Goal: Task Accomplishment & Management: Manage account settings

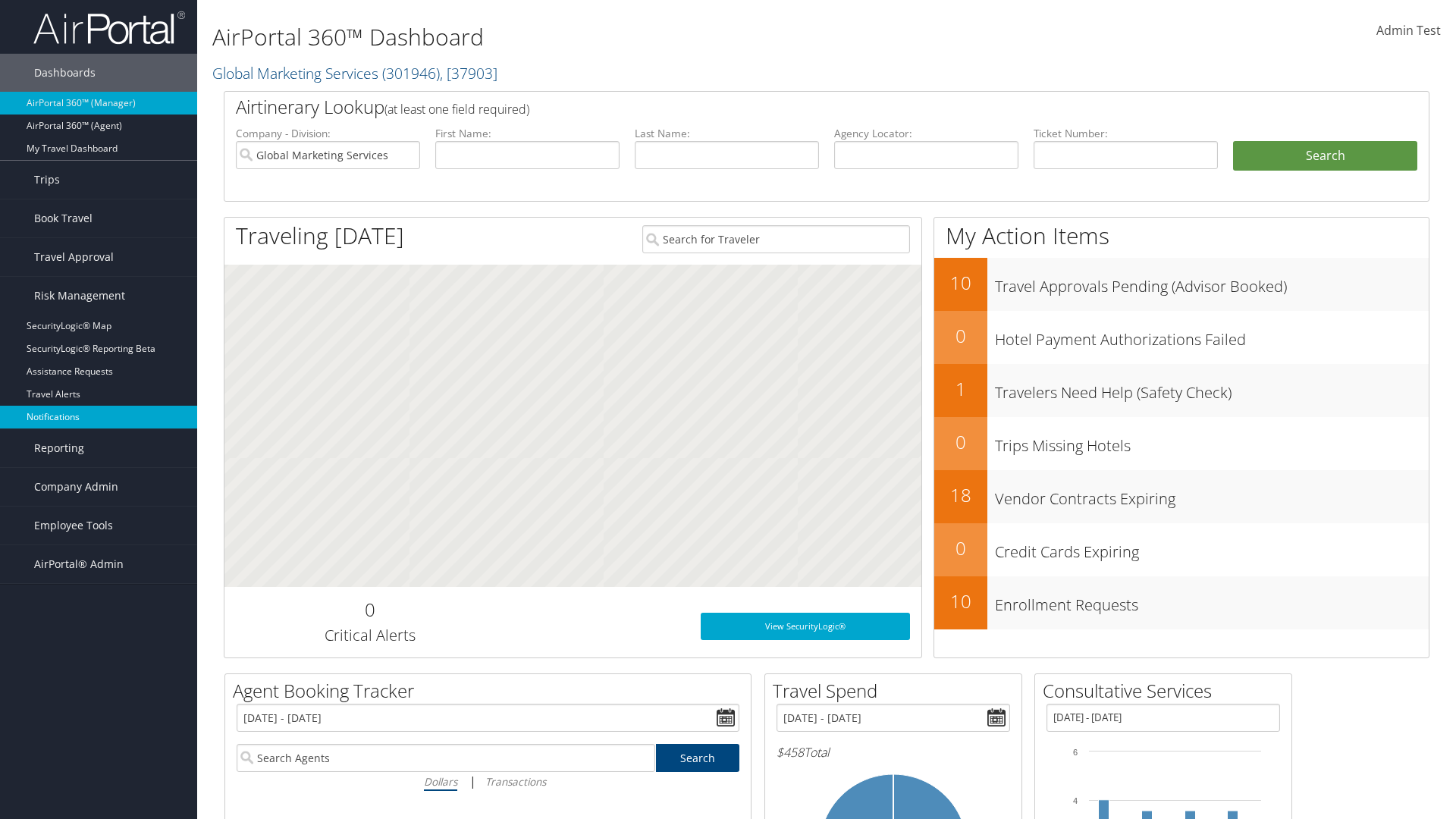
click at [99, 417] on link "Notifications" at bounding box center [98, 417] width 197 height 23
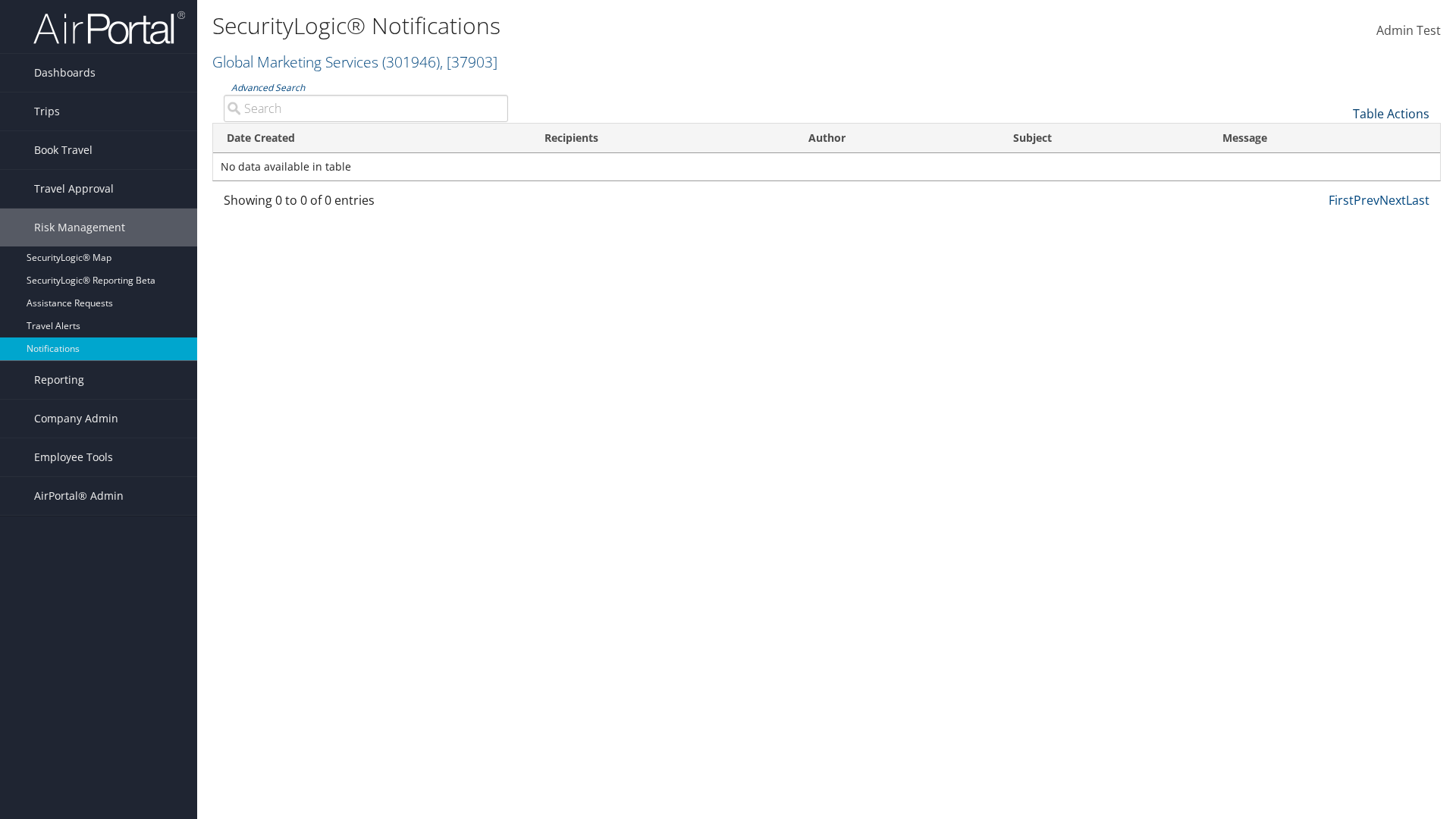
click at [1391, 113] on link "Table Actions" at bounding box center [1392, 113] width 77 height 16
click at [1340, 136] on link "Download Report" at bounding box center [1341, 137] width 199 height 26
click at [1391, 113] on link "Table Actions" at bounding box center [1392, 113] width 77 height 16
click at [1340, 162] on link "Column Visibility" at bounding box center [1341, 162] width 199 height 26
click at [1340, 138] on link "Date Created" at bounding box center [1341, 138] width 199 height 26
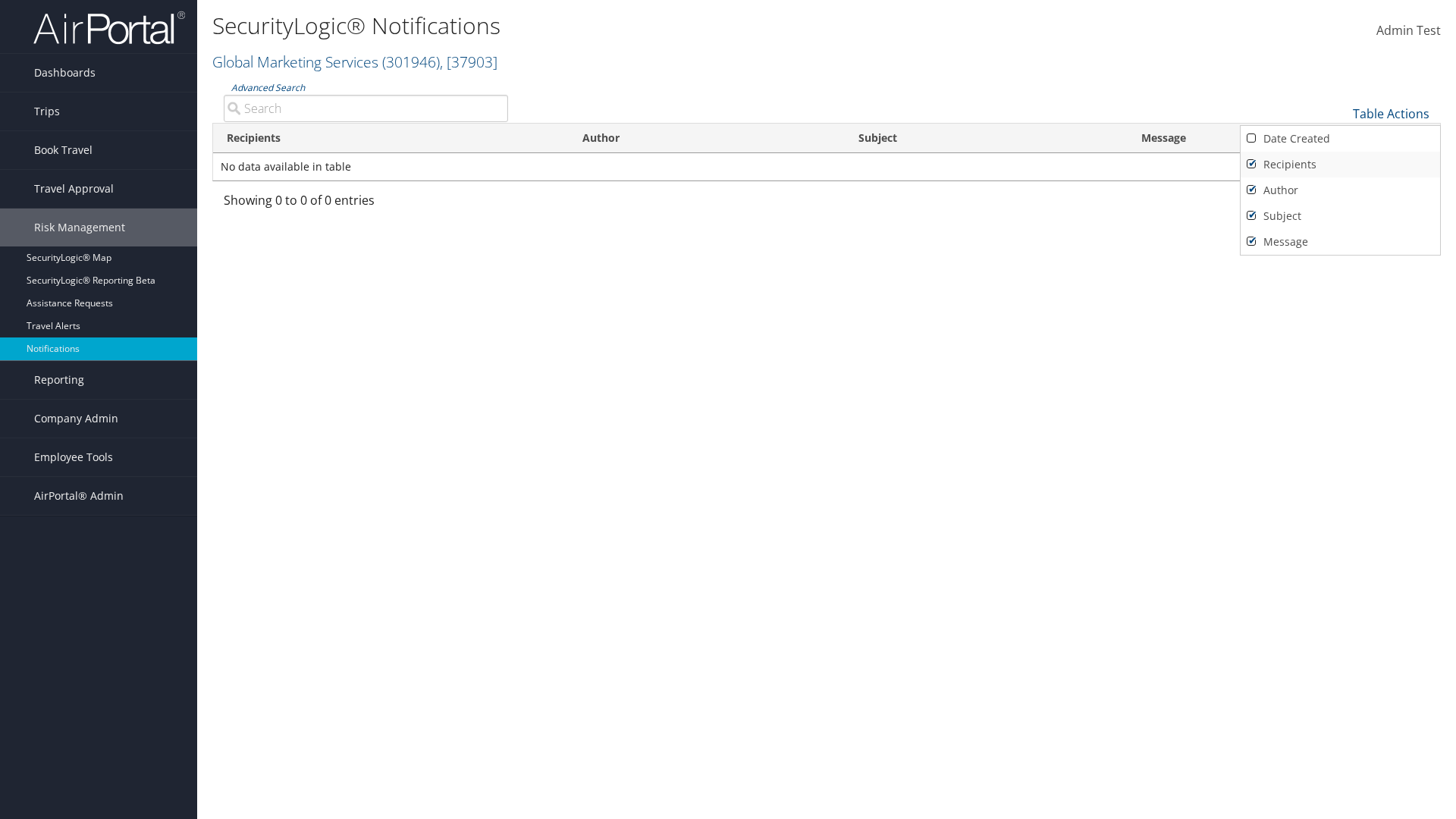
click at [1340, 164] on link "Recipients" at bounding box center [1341, 164] width 199 height 26
click at [1340, 190] on link "Author" at bounding box center [1341, 190] width 199 height 26
click at [1340, 216] on link "Subject" at bounding box center [1341, 216] width 199 height 26
click at [1340, 241] on link "Message" at bounding box center [1341, 242] width 199 height 26
click at [728, 410] on div at bounding box center [728, 410] width 1456 height 819
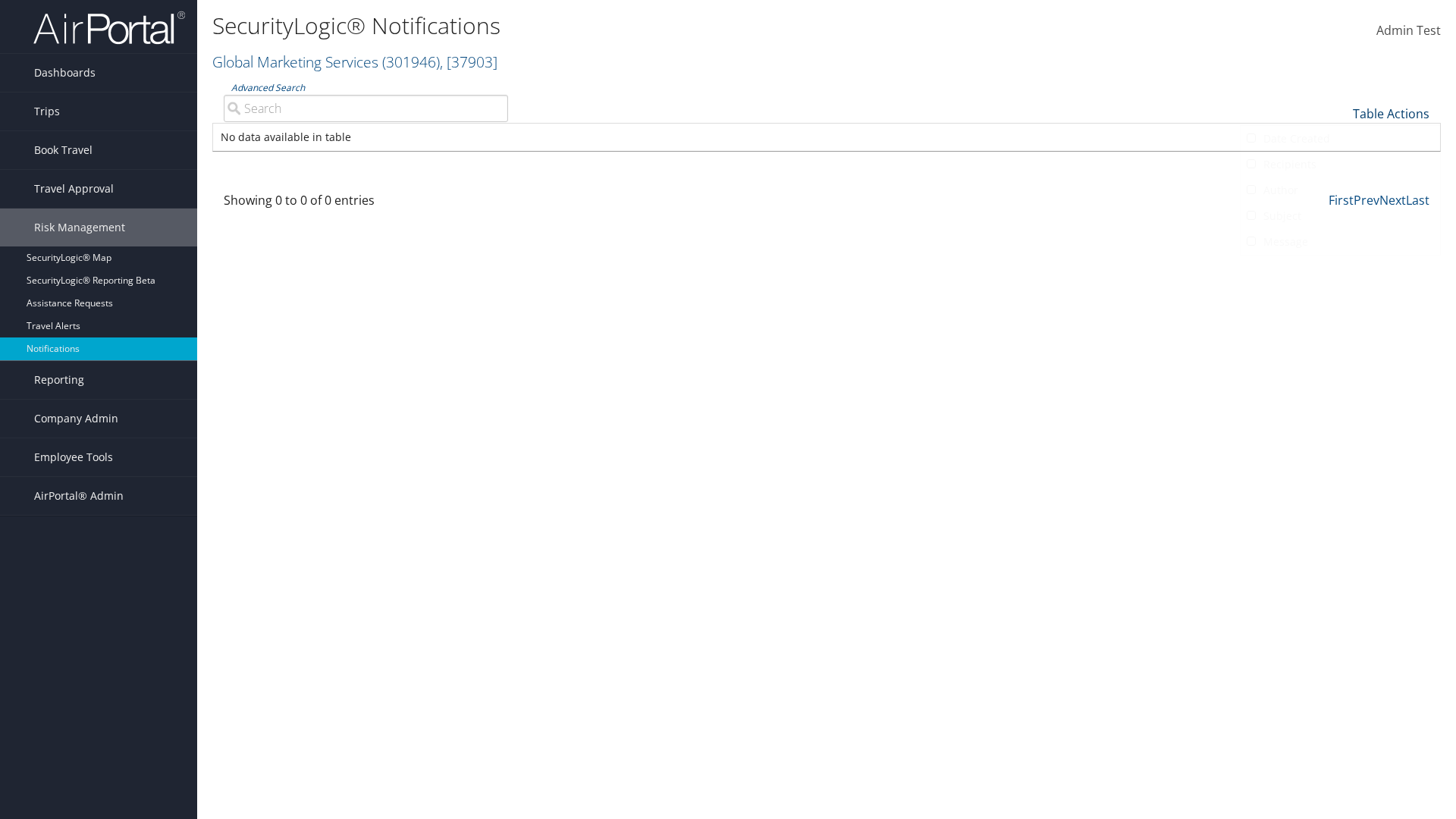
scroll to position [18, 0]
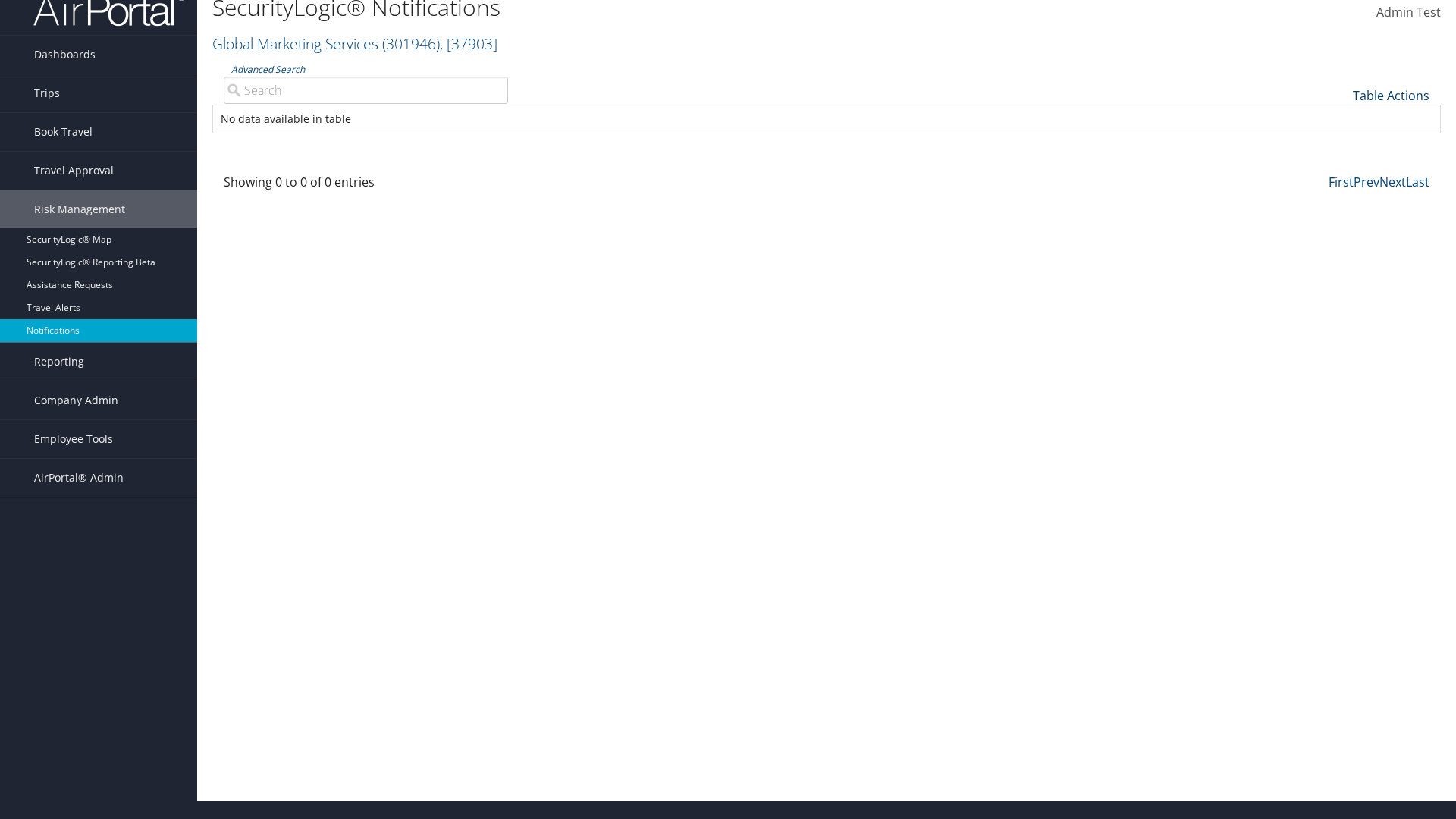
click at [1391, 95] on link "Table Actions" at bounding box center [1392, 95] width 77 height 16
click at [1340, 144] on link "Column Visibility" at bounding box center [1341, 144] width 199 height 26
click at [1340, 120] on link "Date Created" at bounding box center [1341, 120] width 199 height 26
click at [1340, 146] on link "Recipients" at bounding box center [1341, 146] width 199 height 26
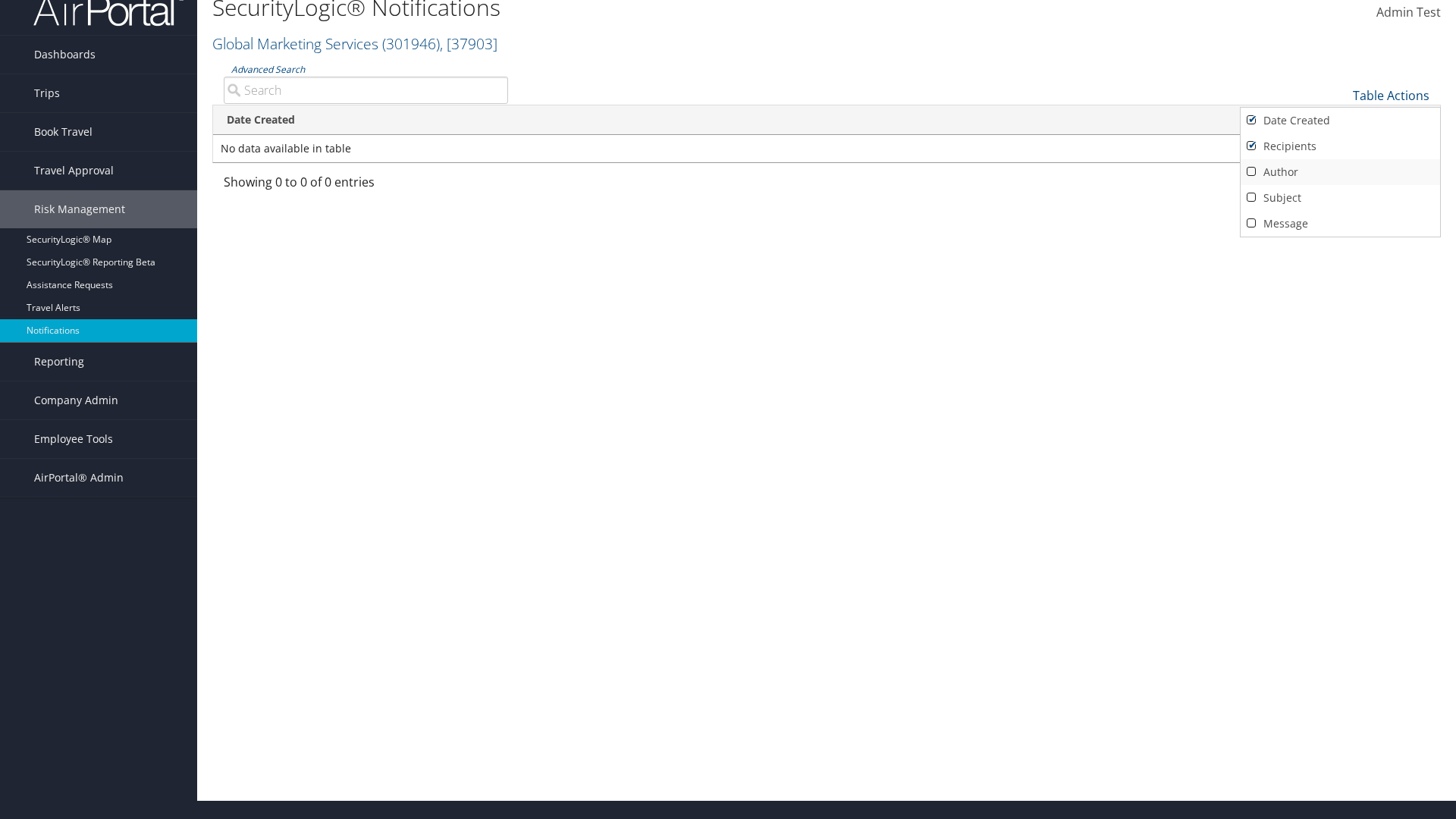
click at [1340, 171] on link "Author" at bounding box center [1341, 172] width 199 height 26
click at [1340, 197] on link "Subject" at bounding box center [1341, 198] width 199 height 26
click at [1340, 223] on link "Message" at bounding box center [1341, 224] width 199 height 26
click at [728, 410] on div at bounding box center [728, 410] width 1456 height 819
